Goal: Task Accomplishment & Management: Use online tool/utility

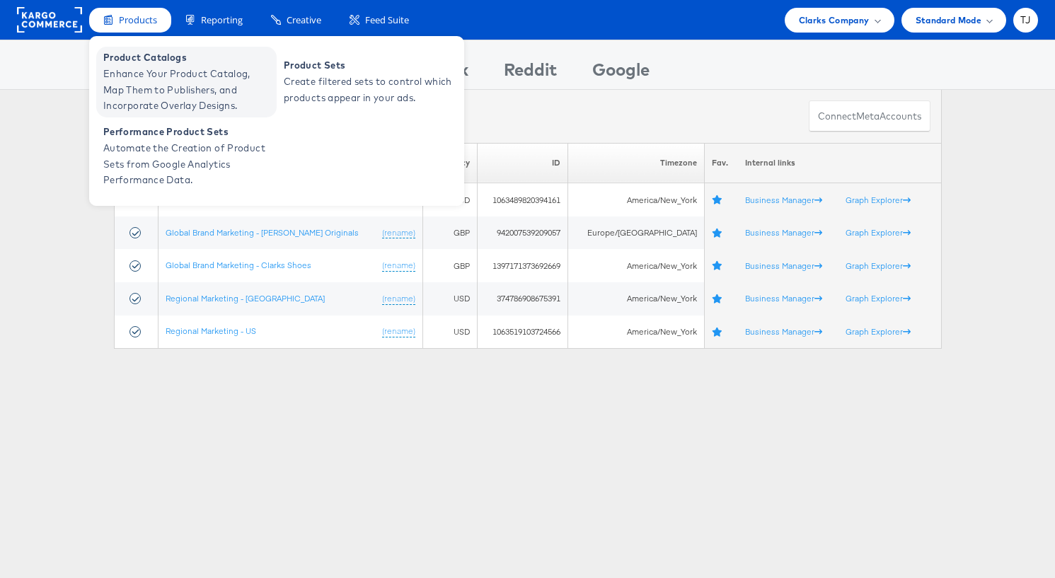
click at [122, 67] on span "Enhance Your Product Catalog, Map Them to Publishers, and Incorporate Overlay D…" at bounding box center [188, 90] width 170 height 48
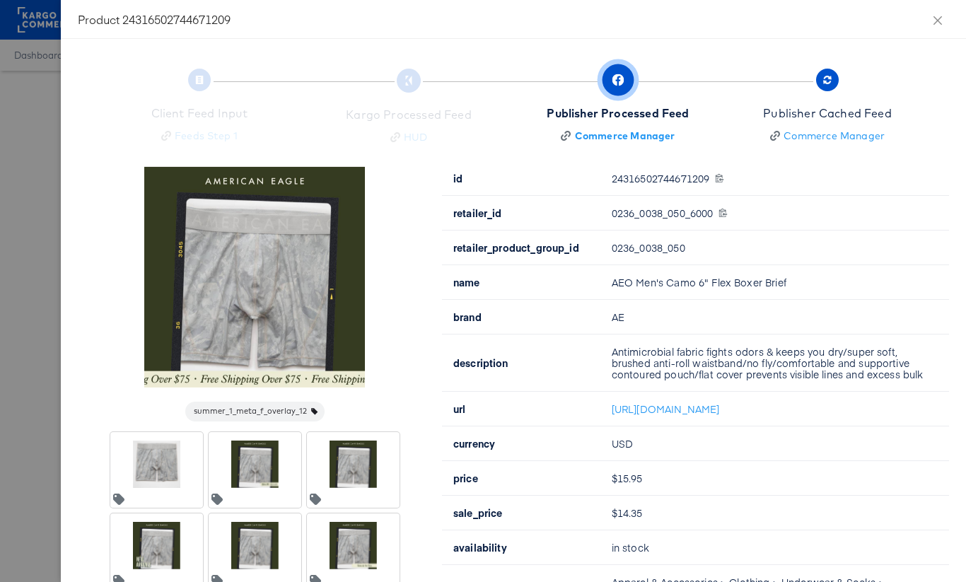
scroll to position [103, 0]
